Goal: Transaction & Acquisition: Purchase product/service

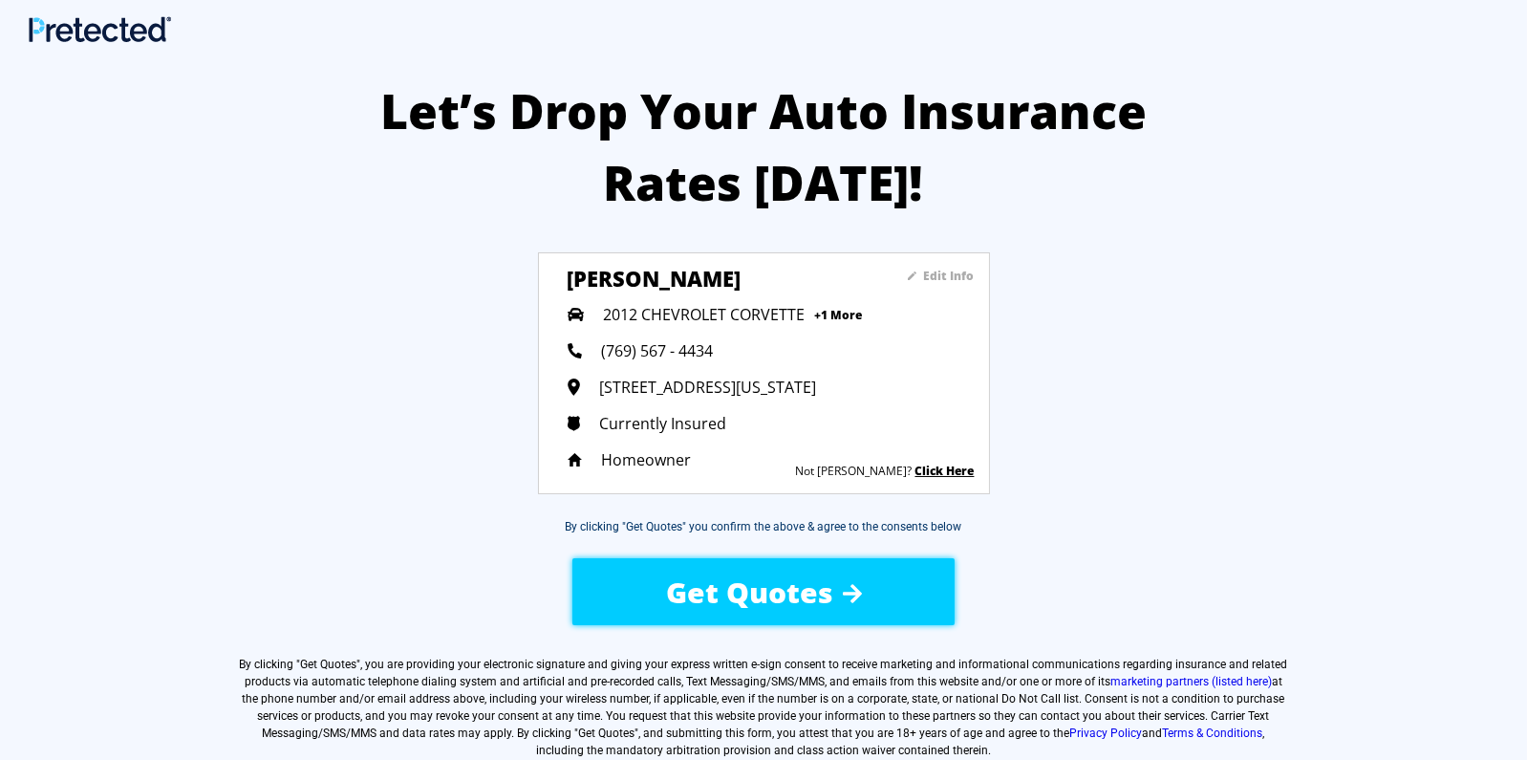
click at [744, 575] on span "Get Quotes" at bounding box center [749, 591] width 167 height 39
click at [837, 583] on div "Get Quotes" at bounding box center [763, 592] width 323 height 68
click at [743, 580] on span "Get Quotes" at bounding box center [749, 591] width 167 height 39
